Goal: Transaction & Acquisition: Purchase product/service

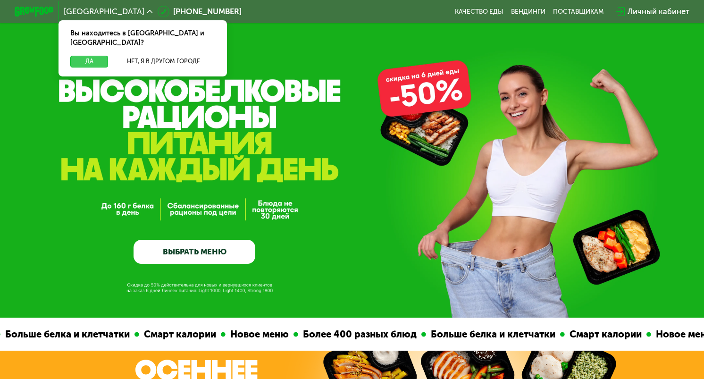
click at [83, 56] on button "Да" at bounding box center [89, 62] width 38 height 12
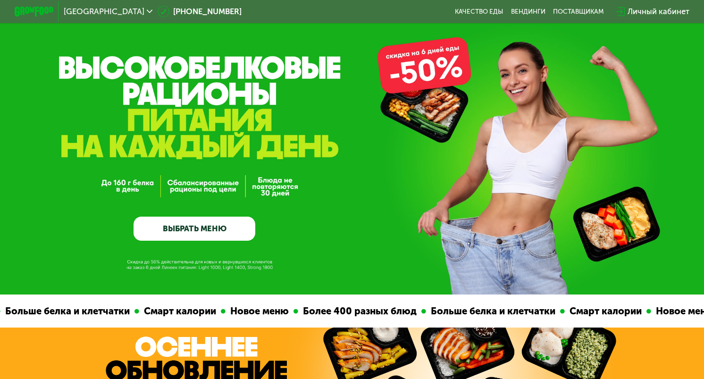
scroll to position [37, 0]
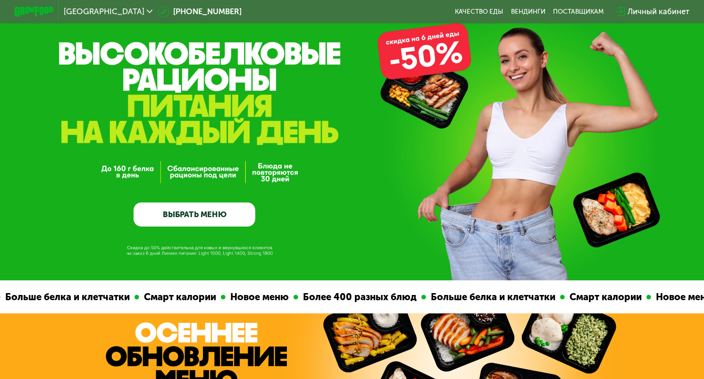
click at [174, 219] on link "ВЫБРАТЬ МЕНЮ" at bounding box center [195, 215] width 122 height 25
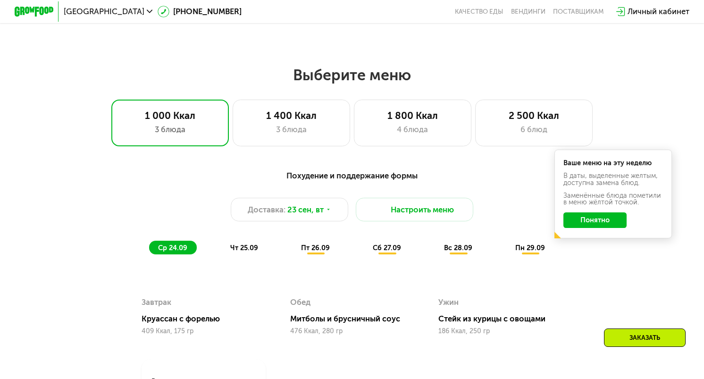
scroll to position [620, 0]
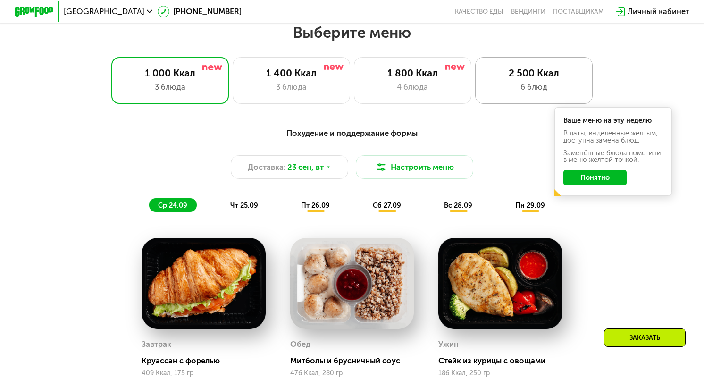
click at [513, 91] on div "6 блюд" at bounding box center [534, 87] width 97 height 12
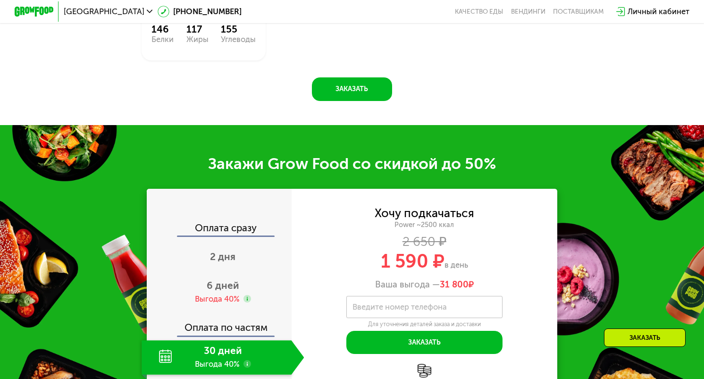
scroll to position [1051, 0]
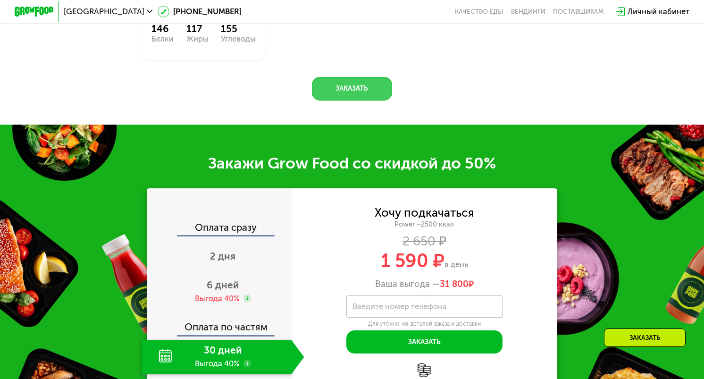
click at [336, 101] on button "Заказать" at bounding box center [352, 89] width 80 height 24
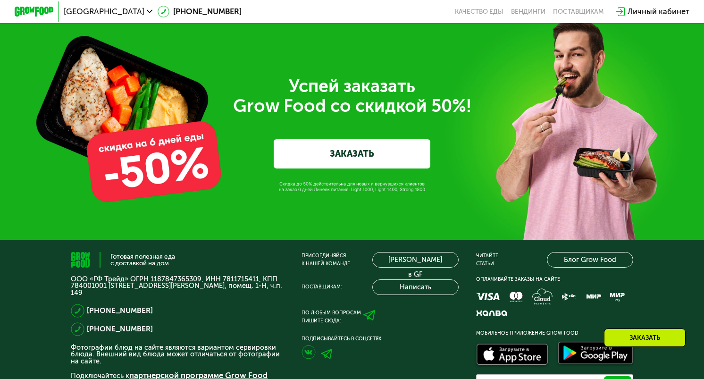
scroll to position [3191, 0]
